Goal: Information Seeking & Learning: Learn about a topic

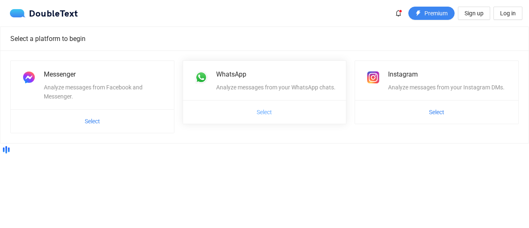
click at [267, 107] on span "Select" at bounding box center [264, 111] width 15 height 9
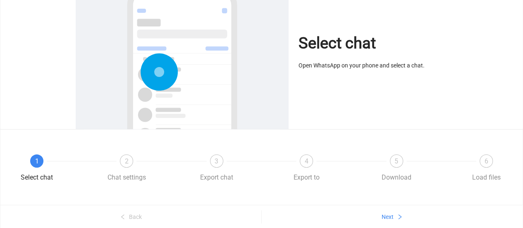
scroll to position [105, 0]
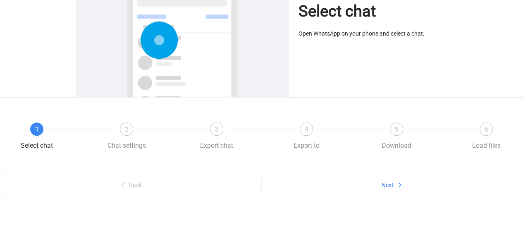
click at [36, 131] on span "1" at bounding box center [37, 129] width 4 height 8
click at [391, 186] on span "Next" at bounding box center [388, 184] width 12 height 9
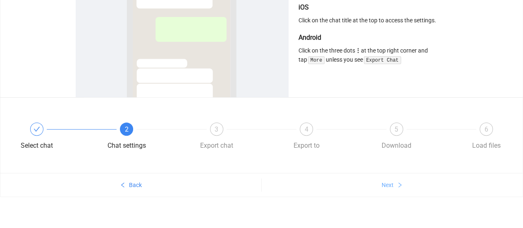
click at [391, 186] on span "Next" at bounding box center [388, 184] width 12 height 9
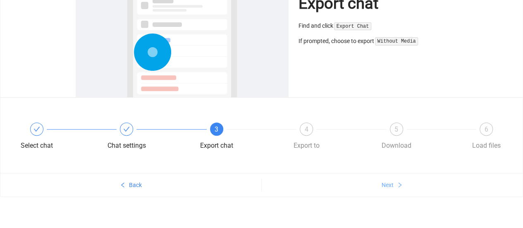
click at [391, 186] on span "Next" at bounding box center [388, 184] width 12 height 9
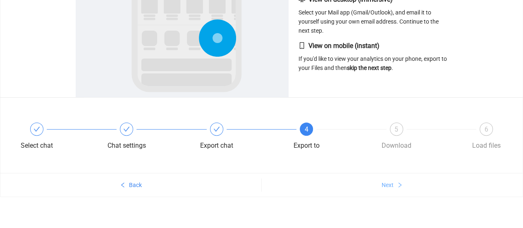
click at [391, 186] on span "Next" at bounding box center [388, 184] width 12 height 9
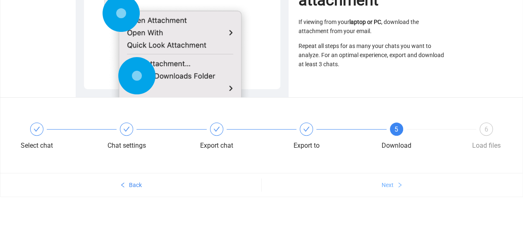
click at [391, 186] on span "Next" at bounding box center [388, 184] width 12 height 9
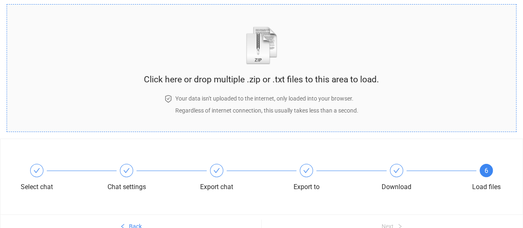
scroll to position [70, 0]
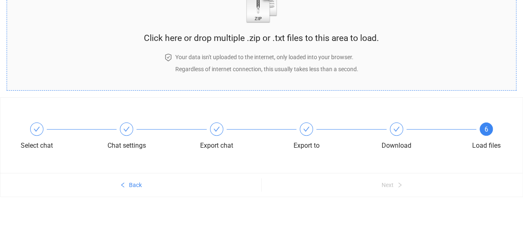
click at [230, 55] on h4 "Your data isn't uploaded to the internet, only loaded into your browser." at bounding box center [266, 57] width 183 height 9
click at [191, 56] on h4 "Your data isn't uploaded to the internet, only loaded into your browser." at bounding box center [266, 57] width 183 height 9
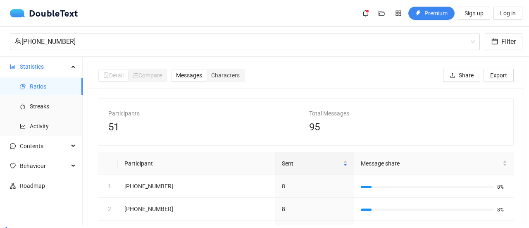
scroll to position [41, 0]
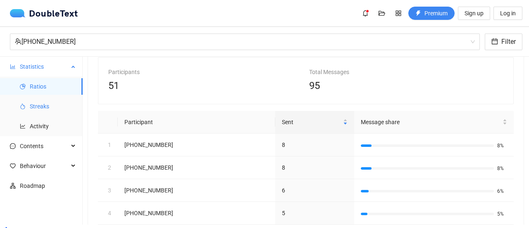
click at [54, 103] on span "Streaks" at bounding box center [53, 106] width 46 height 17
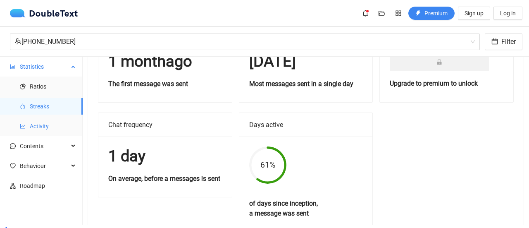
scroll to position [108, 0]
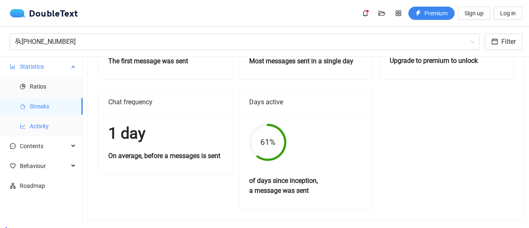
click at [50, 127] on span "Activity" at bounding box center [53, 126] width 46 height 17
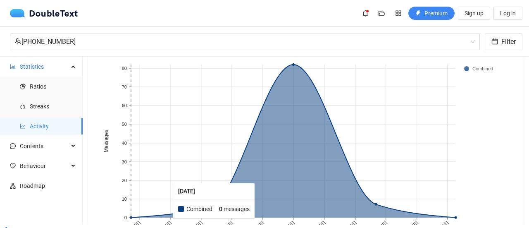
scroll to position [58, 0]
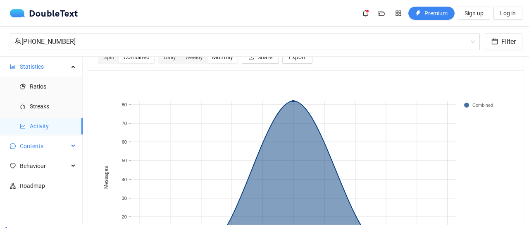
click at [34, 139] on span "Contents" at bounding box center [44, 146] width 49 height 17
click at [50, 164] on span "Word Cloud" at bounding box center [53, 166] width 46 height 17
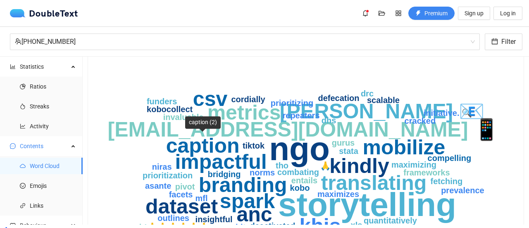
scroll to position [99, 0]
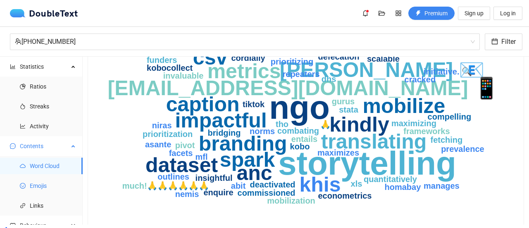
click at [49, 181] on span "Emojis" at bounding box center [53, 185] width 46 height 17
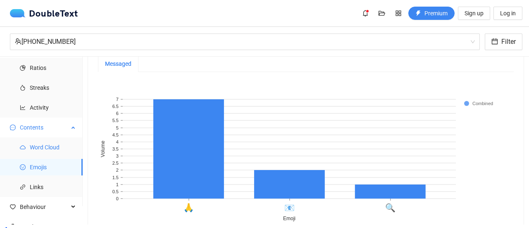
scroll to position [29, 0]
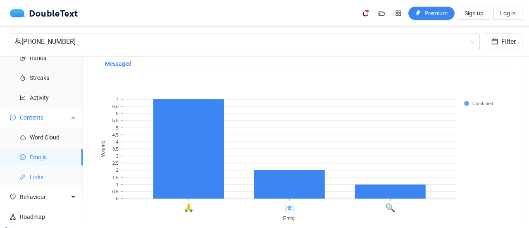
click at [33, 176] on span "Links" at bounding box center [53, 177] width 46 height 17
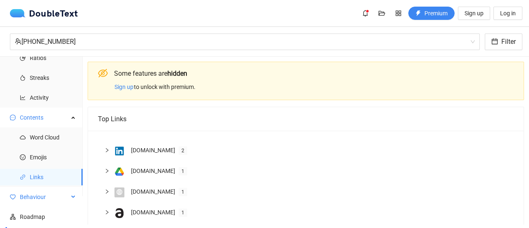
click at [43, 192] on span "Behaviour" at bounding box center [44, 197] width 49 height 17
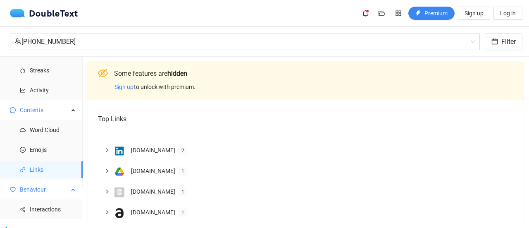
scroll to position [48, 0]
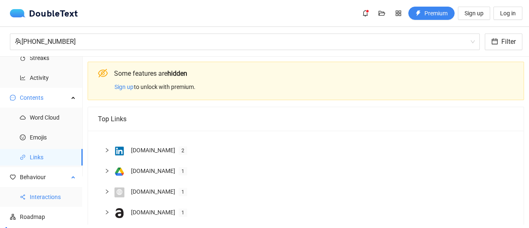
click at [50, 192] on span "Interactions" at bounding box center [53, 197] width 46 height 17
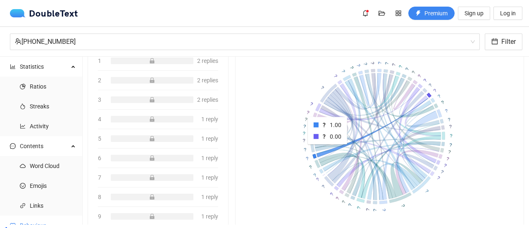
click at [325, 149] on icon at bounding box center [373, 127] width 112 height 59
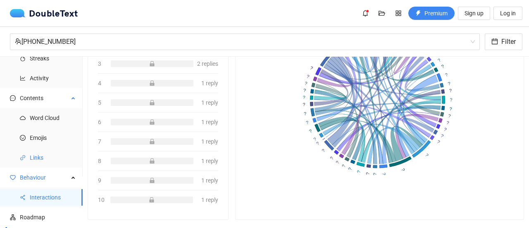
scroll to position [48, 0]
click at [29, 216] on span "Roadmap" at bounding box center [48, 216] width 56 height 17
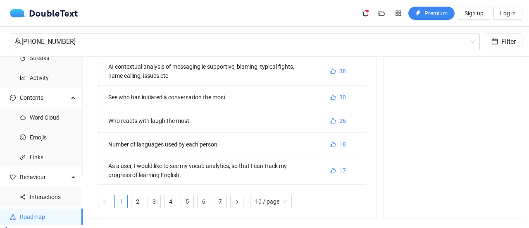
scroll to position [208, 0]
